Goal: Task Accomplishment & Management: Manage account settings

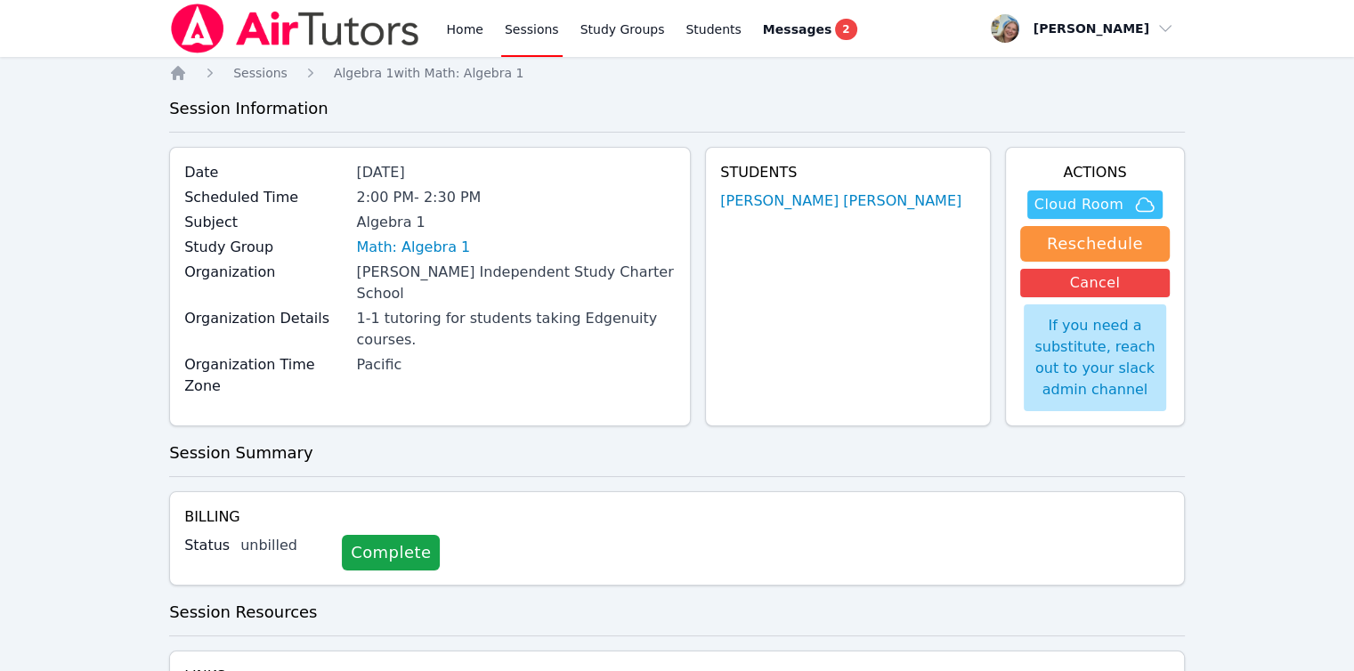
click at [1146, 204] on icon "button" at bounding box center [1144, 204] width 21 height 21
click at [457, 31] on link "Home" at bounding box center [464, 28] width 44 height 57
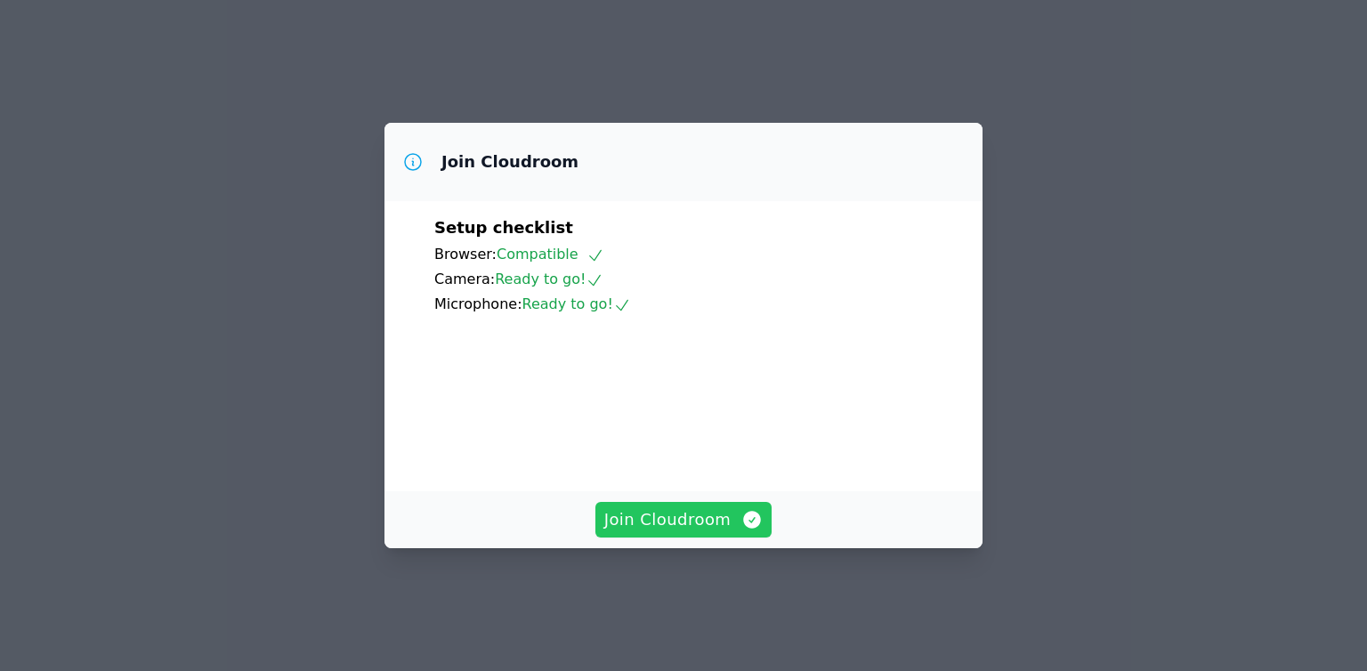
click at [737, 532] on span "Join Cloudroom" at bounding box center [683, 519] width 159 height 25
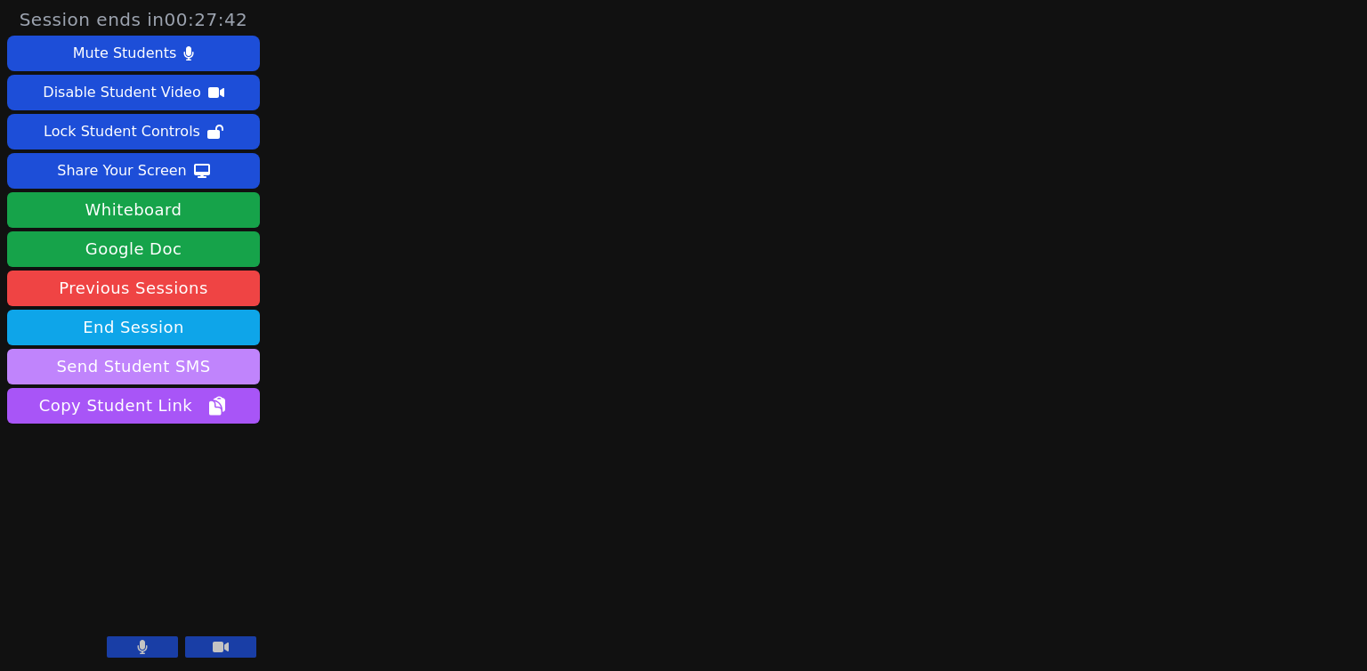
click at [188, 374] on button "Send Student SMS" at bounding box center [133, 367] width 253 height 36
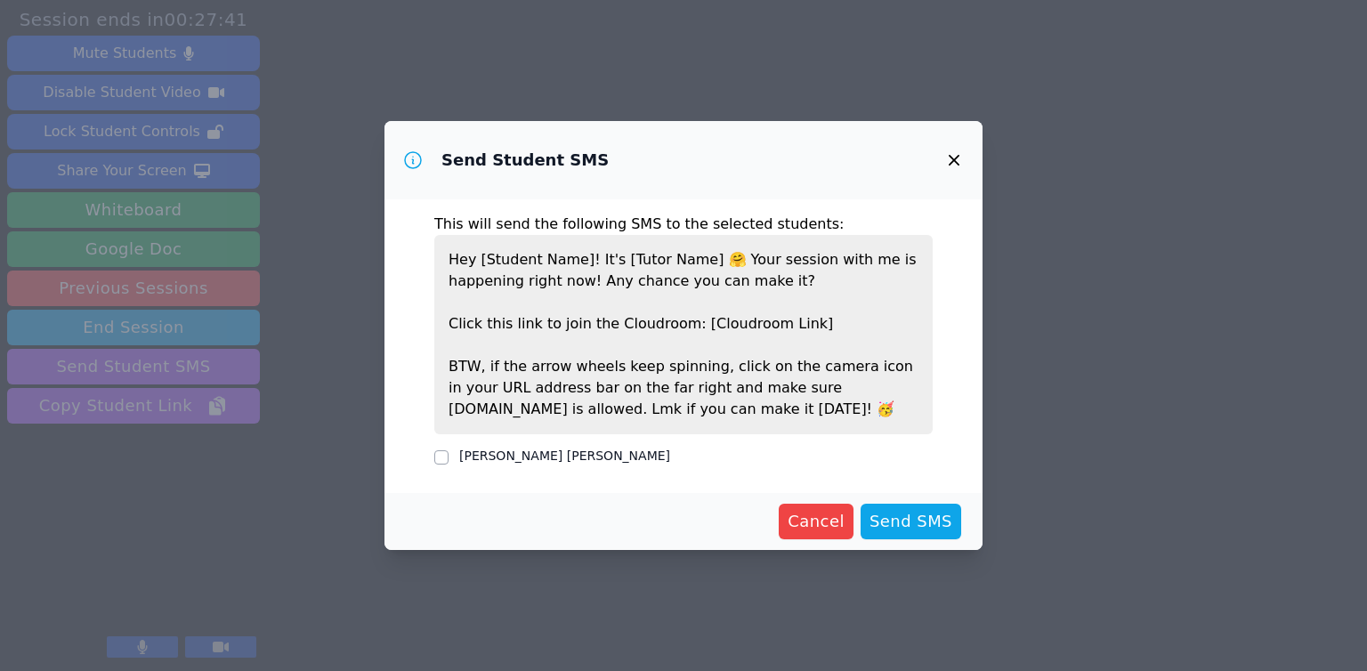
click at [553, 449] on label "[PERSON_NAME] [PERSON_NAME]" at bounding box center [564, 456] width 211 height 14
click at [449, 450] on input "[PERSON_NAME] [PERSON_NAME]" at bounding box center [441, 457] width 14 height 14
checkbox input "true"
click at [937, 535] on button "Send SMS" at bounding box center [911, 522] width 101 height 36
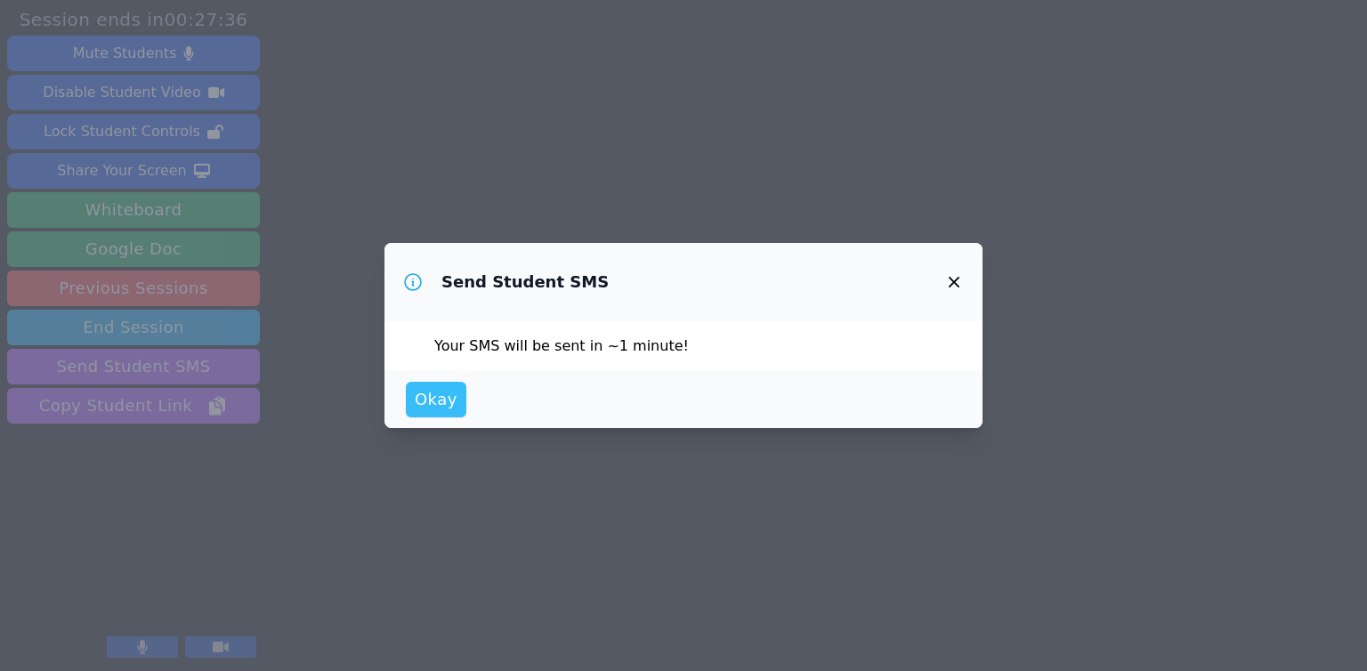
click at [438, 400] on span "Okay" at bounding box center [436, 399] width 43 height 25
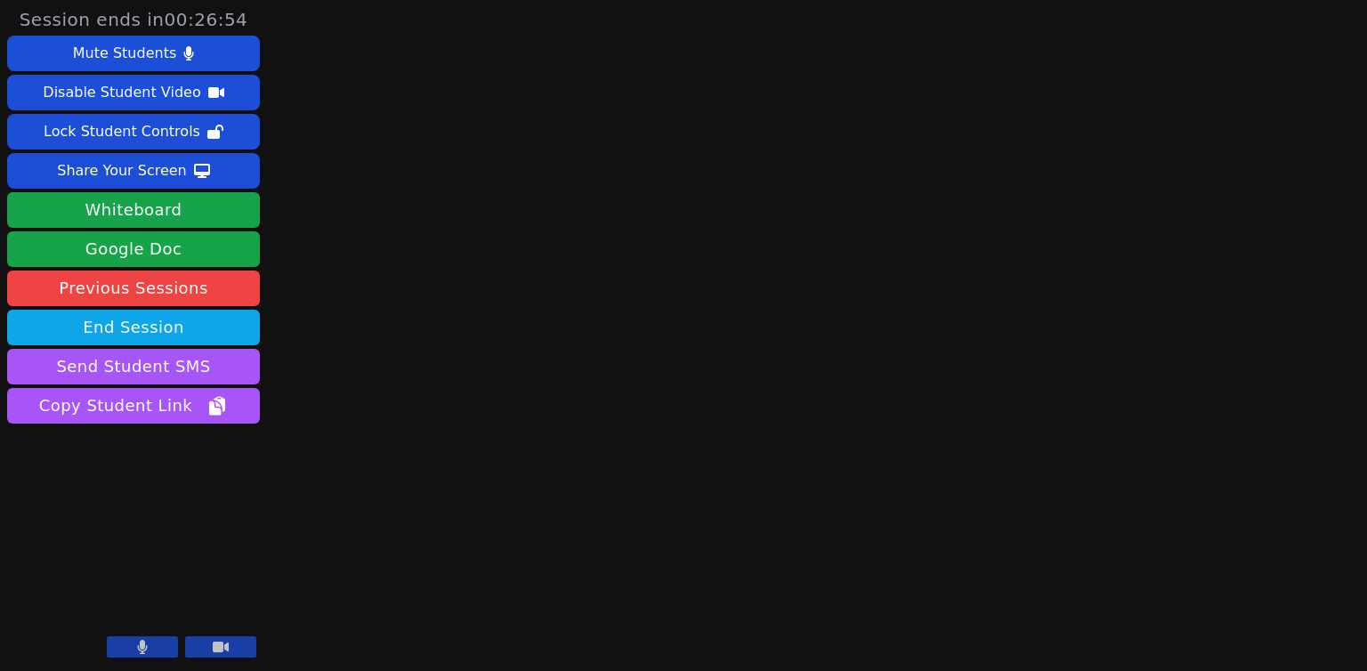
click at [114, 648] on button at bounding box center [142, 647] width 71 height 21
click at [489, 615] on div "Session ends in 00:10:25 Mute Students Disable Student Video Lock Student Contr…" at bounding box center [683, 335] width 1367 height 671
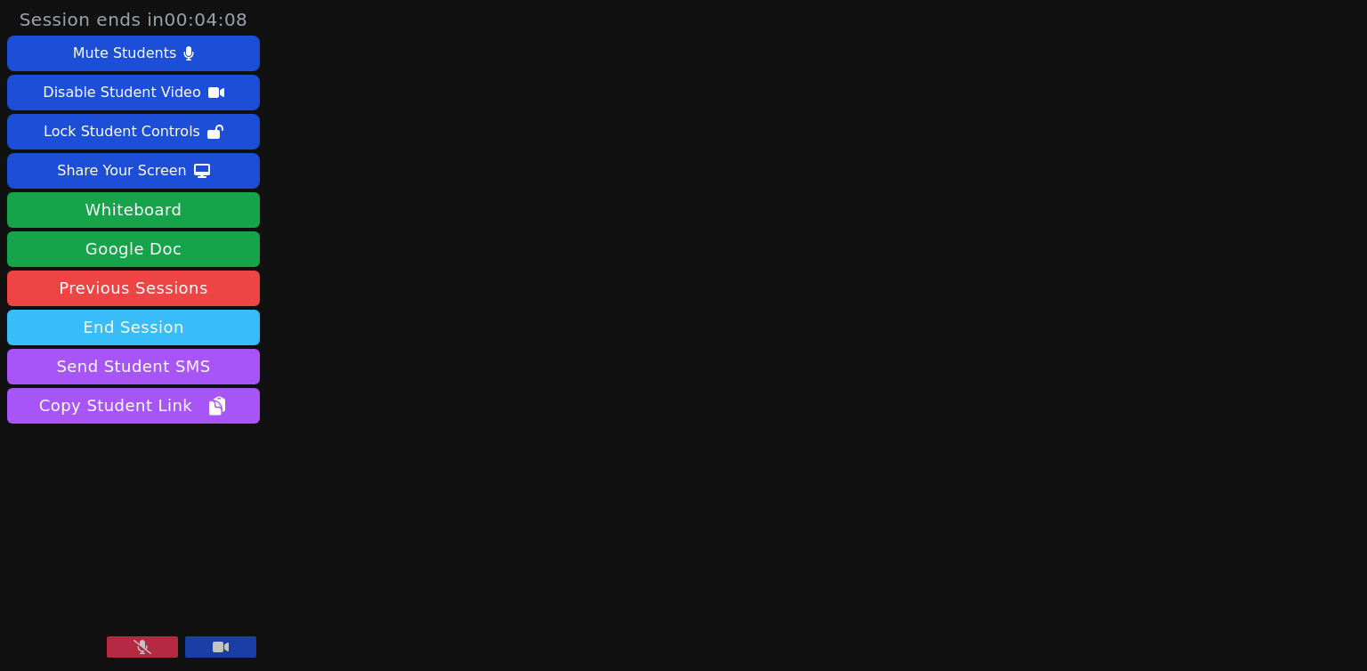
click at [199, 318] on button "End Session" at bounding box center [133, 328] width 253 height 36
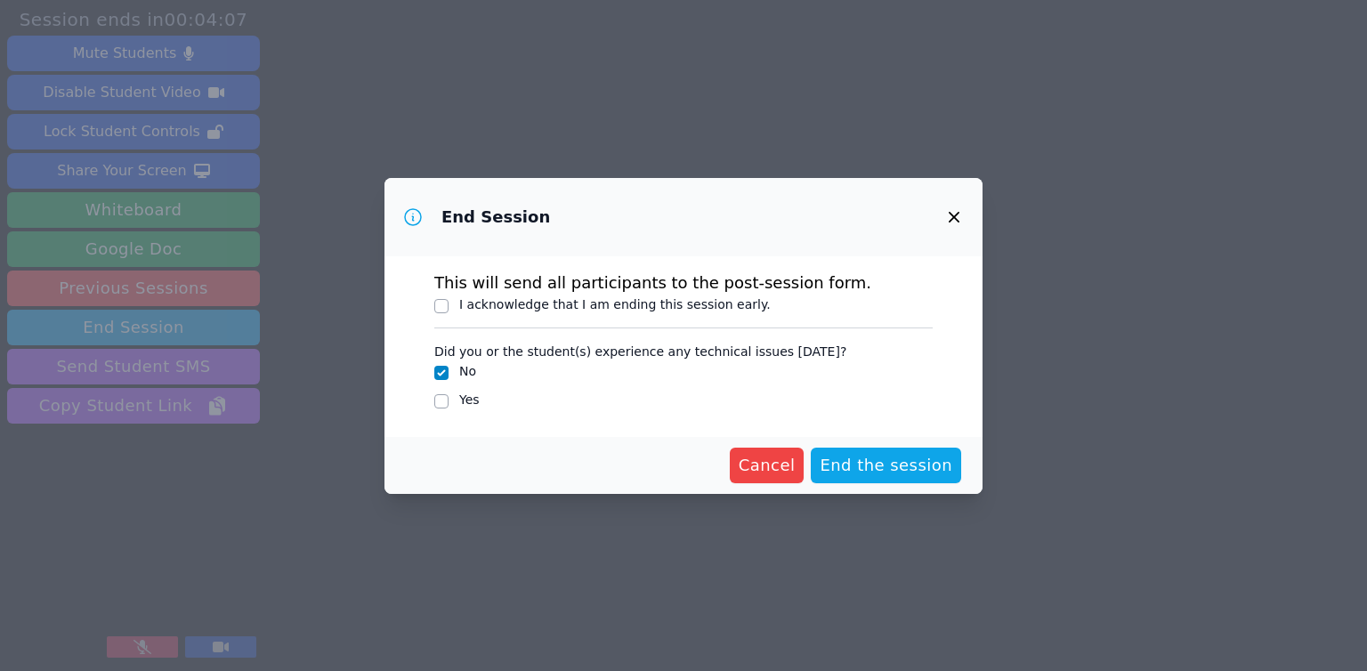
click at [673, 300] on label "I acknowledge that I am ending this session early." at bounding box center [615, 304] width 312 height 14
click at [449, 300] on input "I acknowledge that I am ending this session early." at bounding box center [441, 306] width 14 height 14
checkbox input "true"
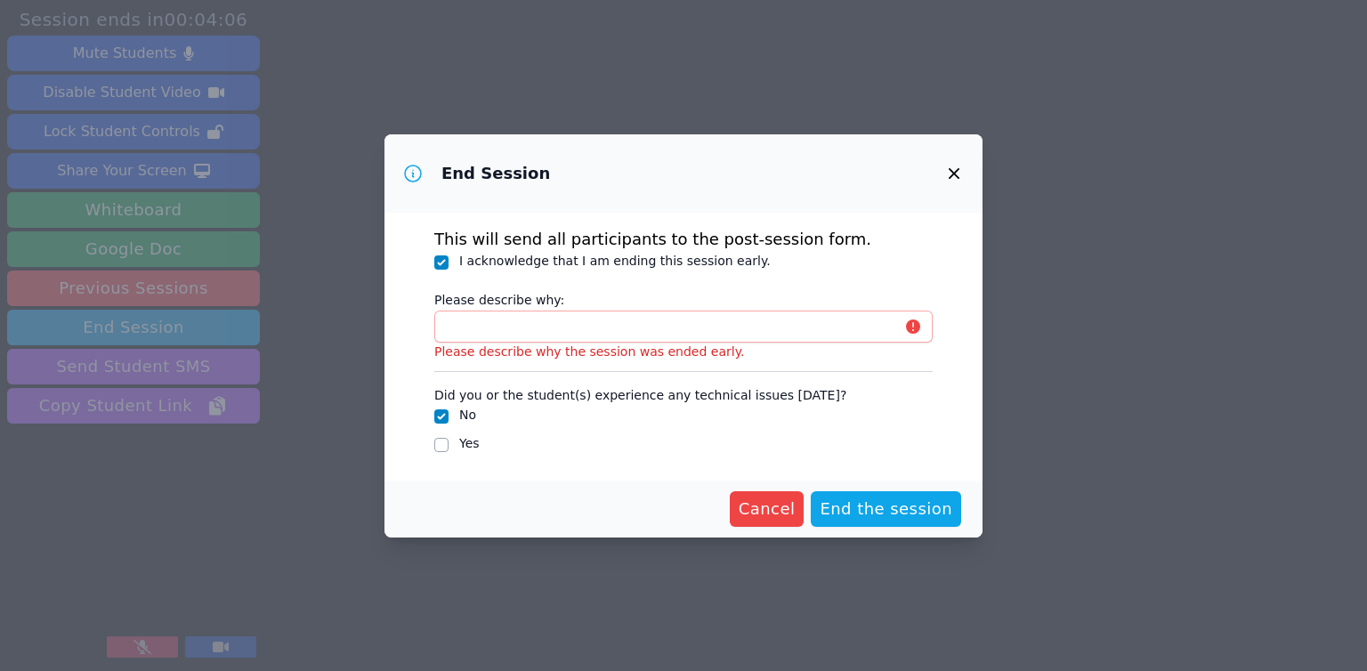
click at [714, 343] on p "Please describe why the session was ended early." at bounding box center [683, 352] width 499 height 18
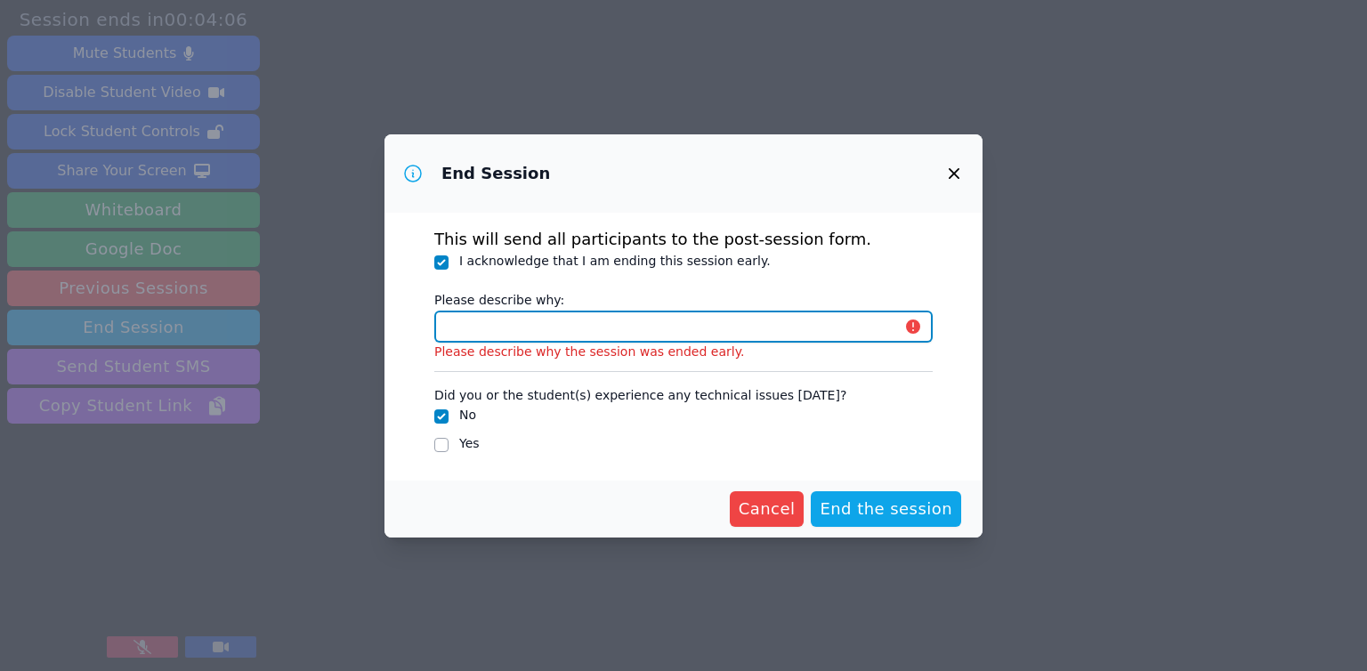
click at [704, 327] on input "Please describe why:" at bounding box center [683, 327] width 499 height 32
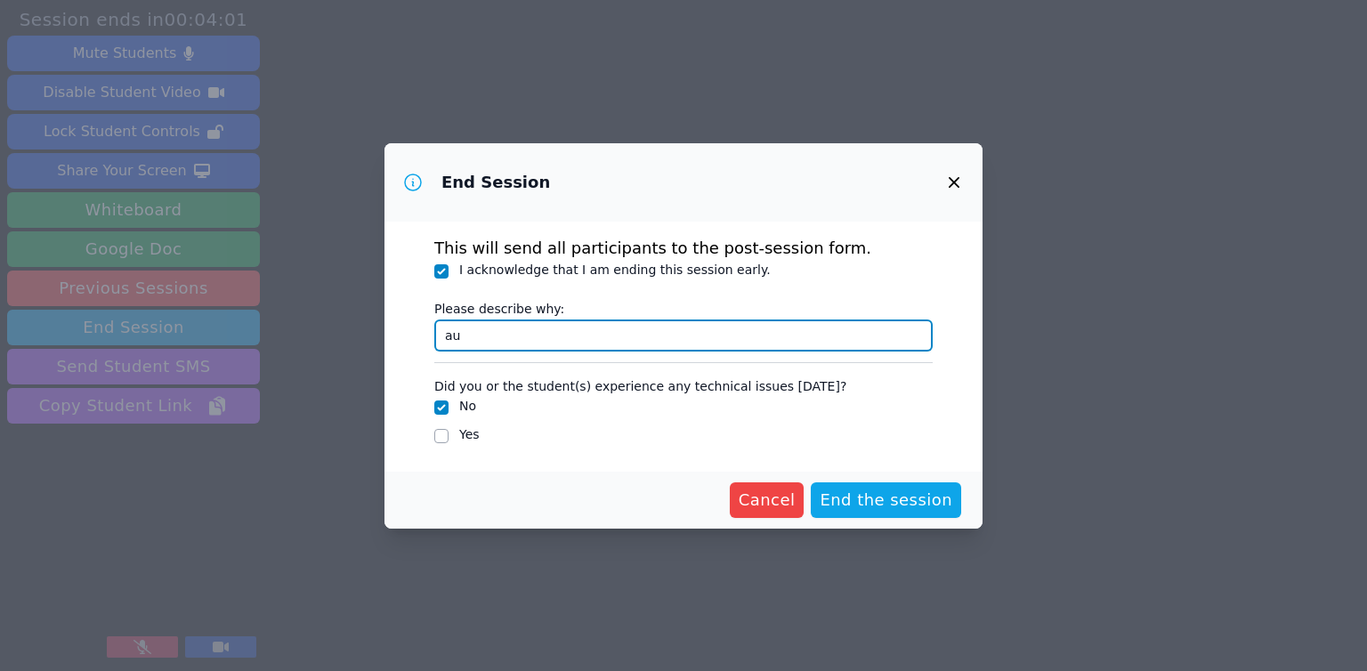
type input "a"
type input "student did not show"
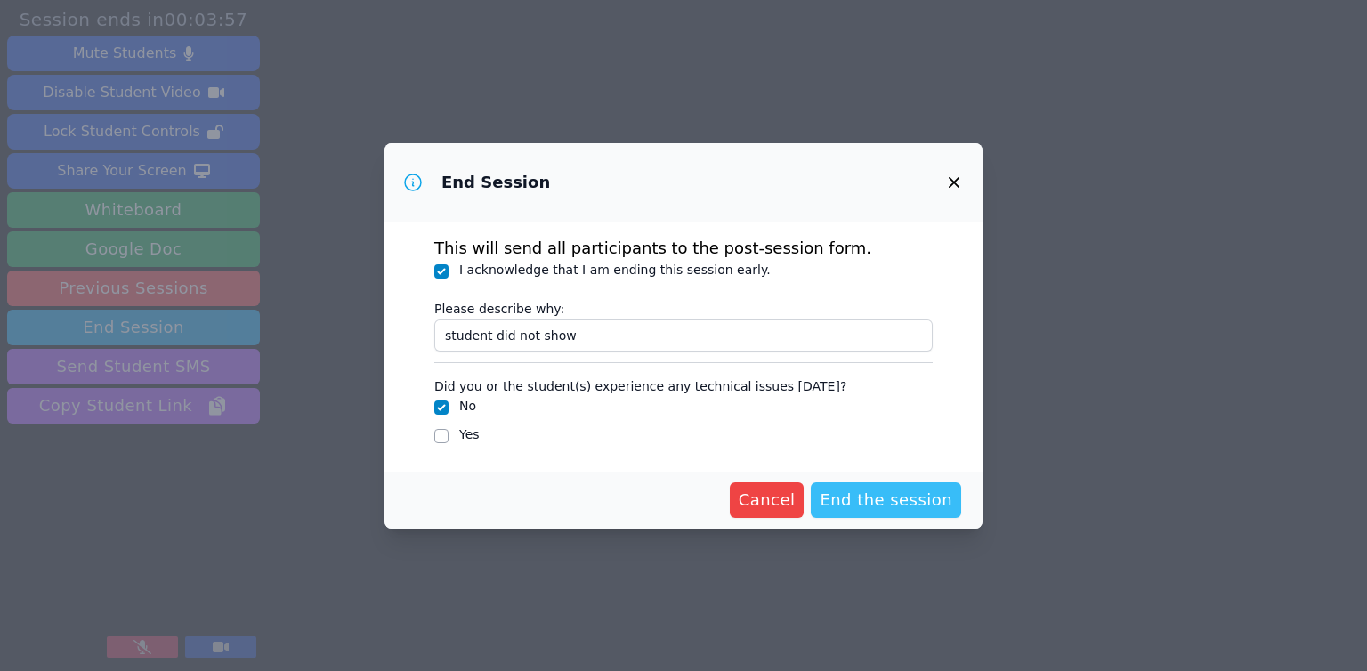
click at [875, 496] on span "End the session" at bounding box center [886, 500] width 133 height 25
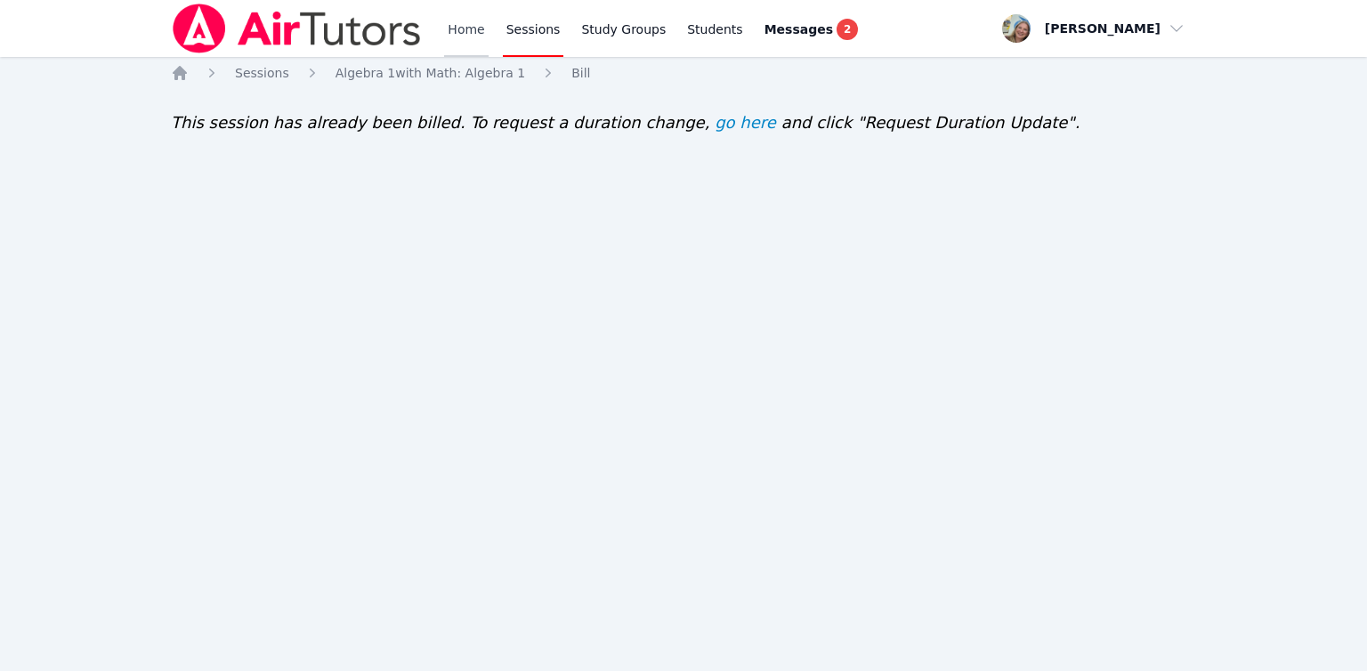
click at [464, 29] on link "Home" at bounding box center [466, 28] width 44 height 57
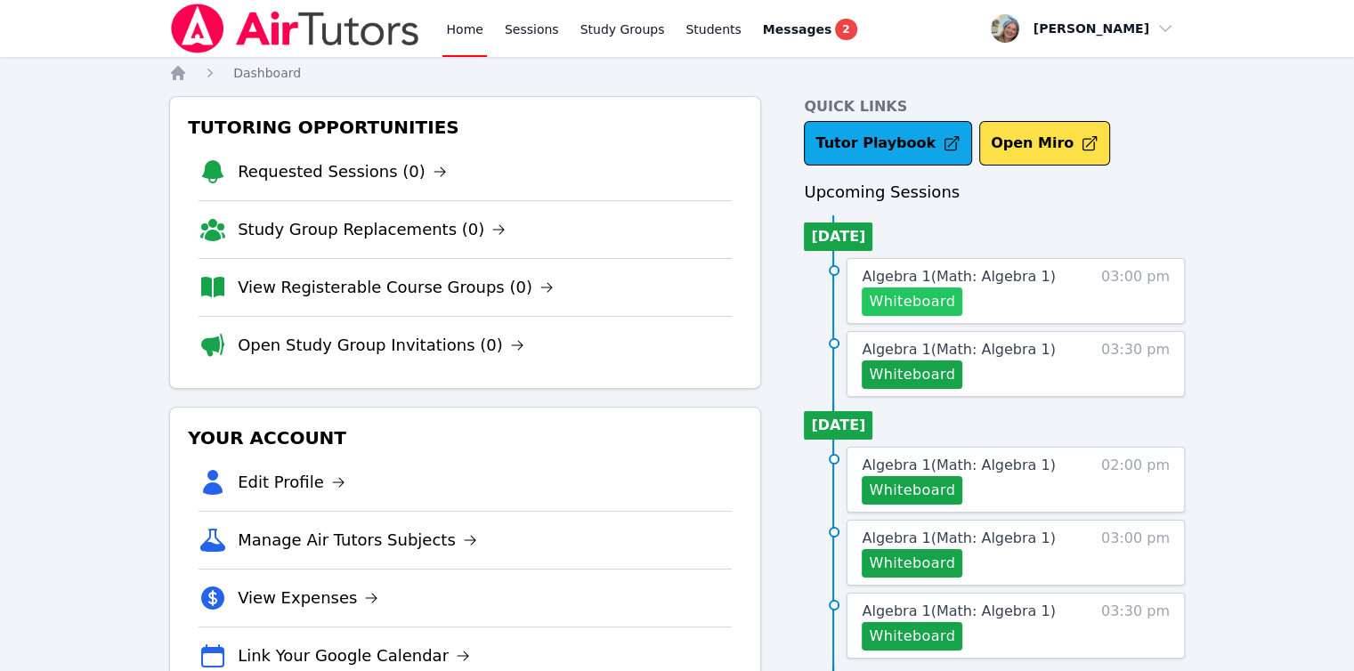
click at [913, 301] on button "Whiteboard" at bounding box center [912, 302] width 101 height 28
click at [509, 40] on link "Sessions" at bounding box center [531, 28] width 61 height 57
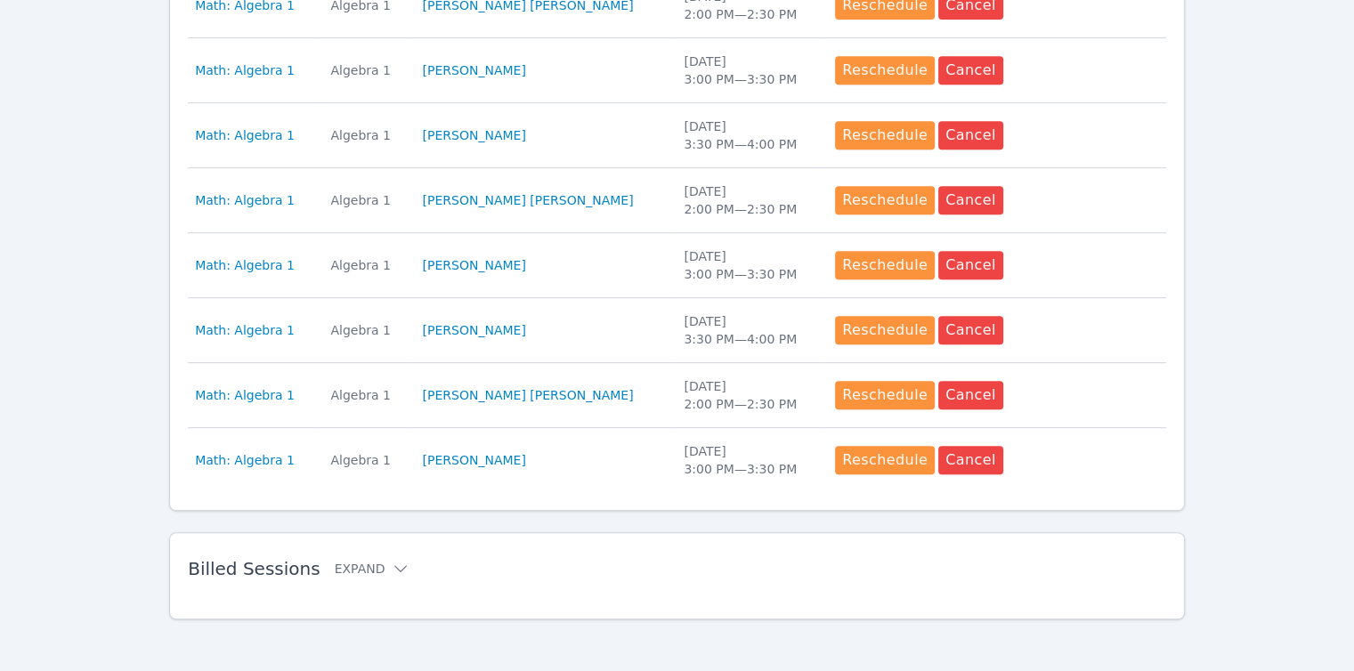
scroll to position [807, 0]
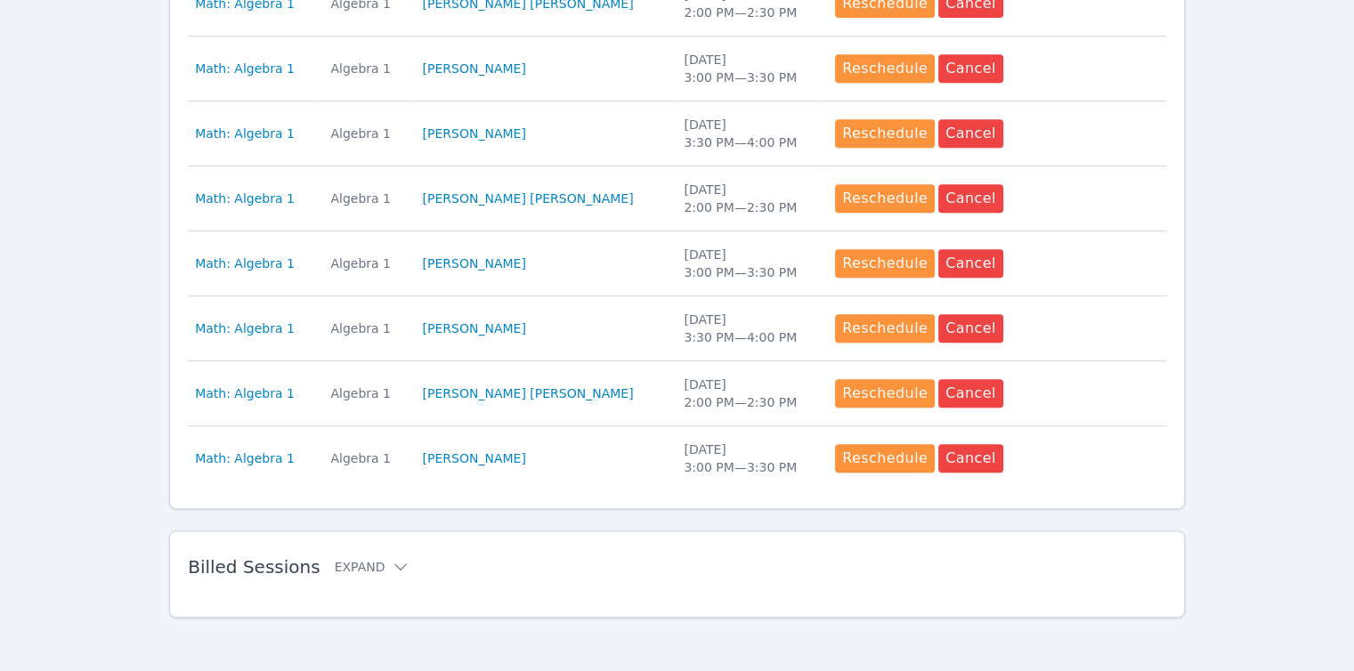
click at [368, 542] on div "Billed Sessions Expand" at bounding box center [648, 567] width 921 height 50
click at [392, 563] on icon at bounding box center [401, 567] width 18 height 18
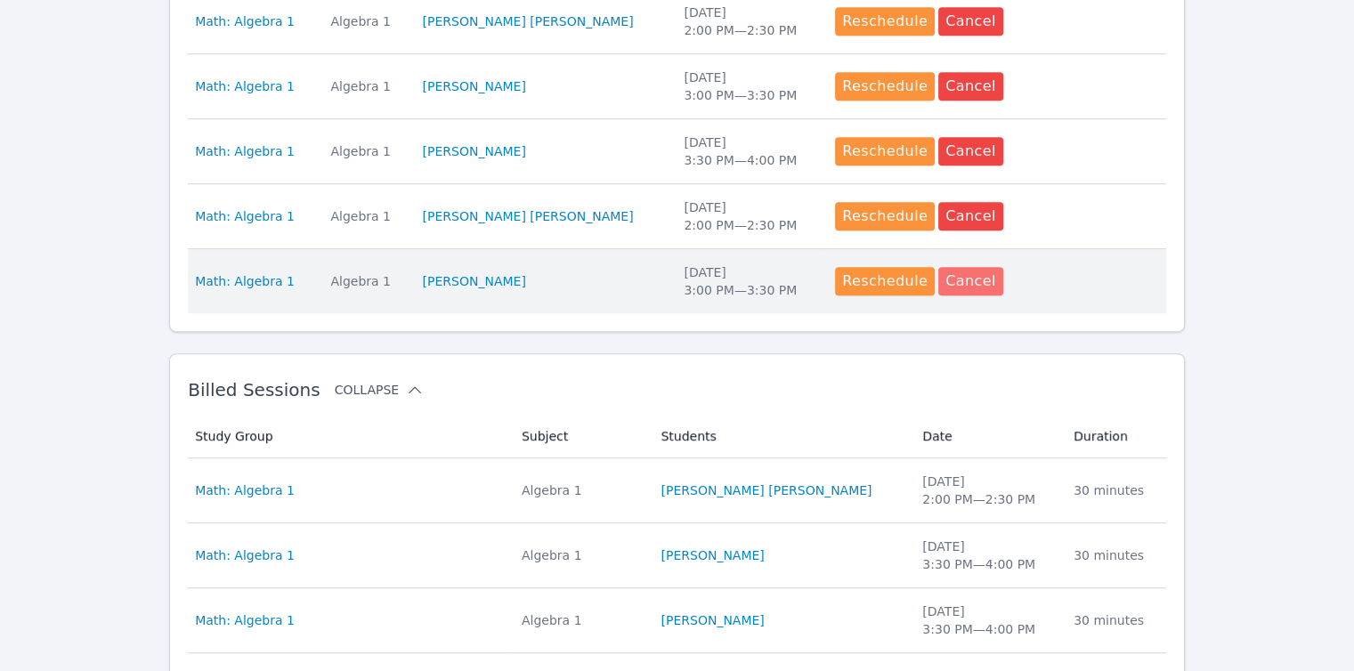
scroll to position [985, 0]
